Goal: Task Accomplishment & Management: Use online tool/utility

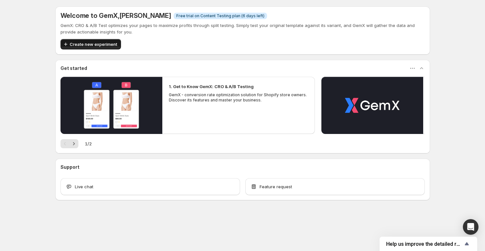
click at [99, 45] on span "Create new experiment" at bounding box center [94, 44] width 48 height 7
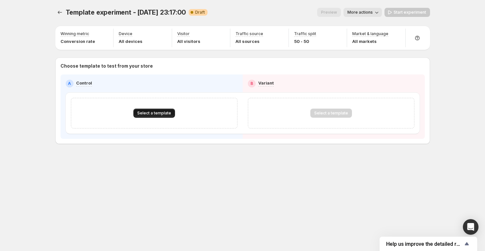
click at [157, 117] on button "Select a template" at bounding box center [154, 113] width 42 height 9
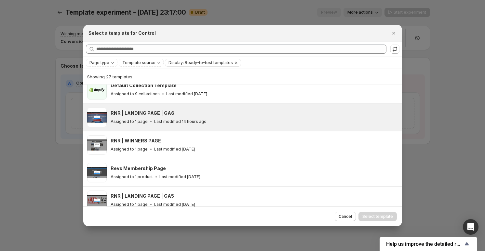
scroll to position [92, 0]
click at [217, 118] on div "Assigned to 1 page Last modified 14 hours ago" at bounding box center [254, 121] width 286 height 7
click at [382, 218] on span "Select template" at bounding box center [378, 216] width 31 height 5
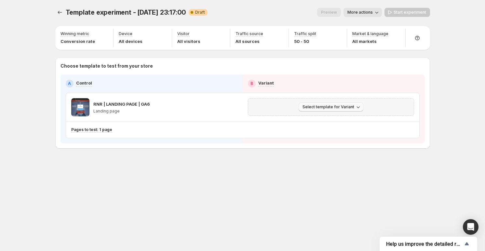
click at [355, 111] on button "Select template for Variant" at bounding box center [331, 107] width 65 height 9
click at [336, 131] on span "Create Variant based on Control" at bounding box center [332, 131] width 66 height 5
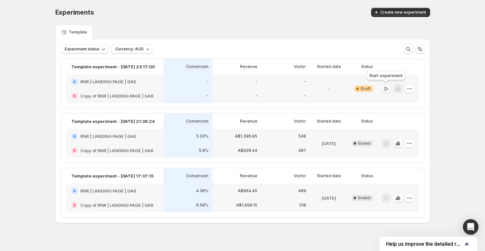
click at [387, 88] on icon "button" at bounding box center [386, 89] width 7 height 7
click at [412, 146] on icon "button" at bounding box center [410, 143] width 7 height 7
click at [451, 128] on div "Experiments. This page is ready Experiments Create new experiment Template Expe…" at bounding box center [242, 129] width 485 height 259
